Goal: Task Accomplishment & Management: Use online tool/utility

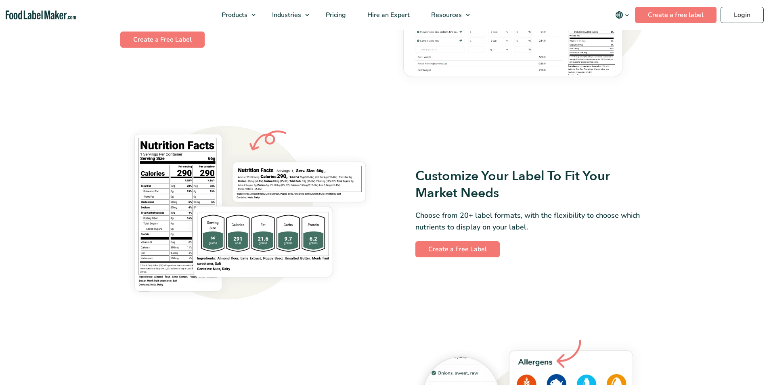
scroll to position [602, 0]
click at [440, 253] on link "Create a Free Label" at bounding box center [457, 249] width 84 height 16
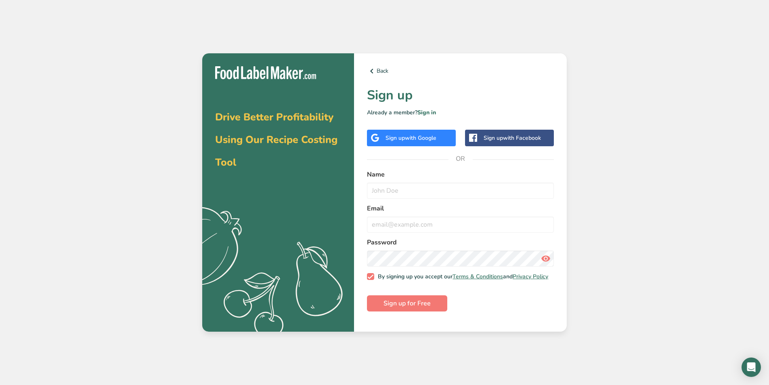
click at [422, 135] on span "with Google" at bounding box center [420, 138] width 31 height 8
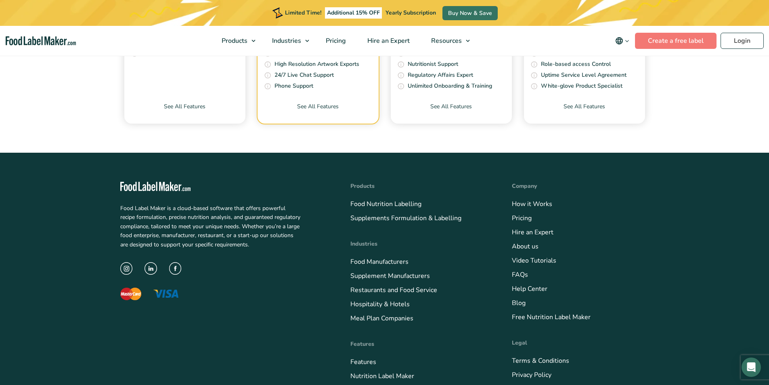
scroll to position [3147, 0]
